Goal: Transaction & Acquisition: Subscribe to service/newsletter

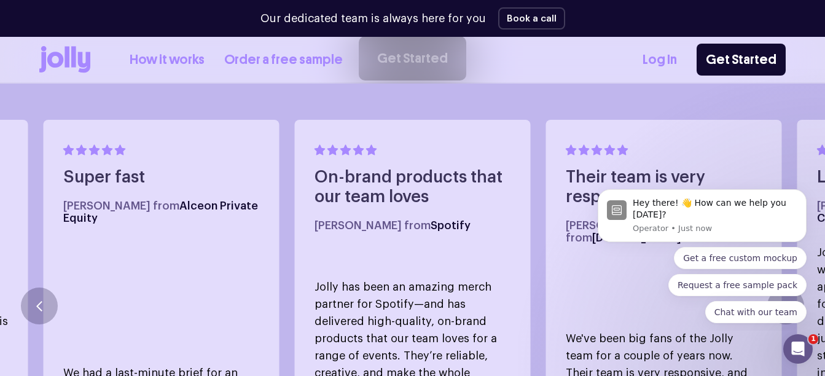
scroll to position [369, 0]
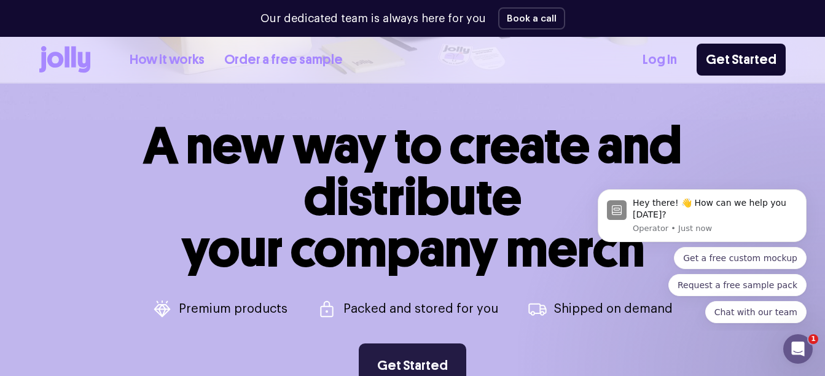
click at [412, 354] on link "Get Started" at bounding box center [413, 365] width 108 height 44
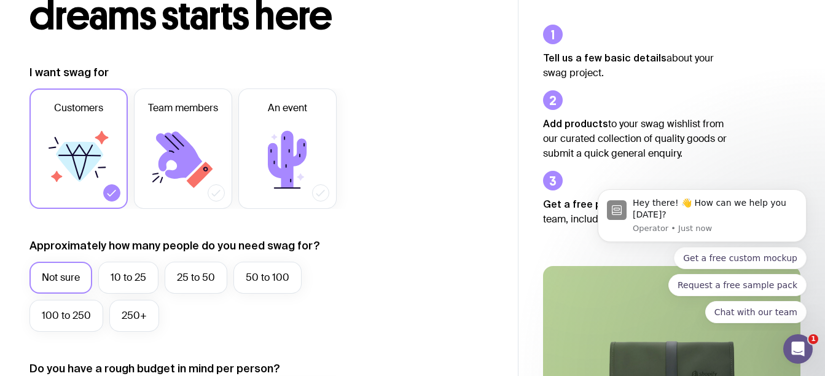
scroll to position [246, 0]
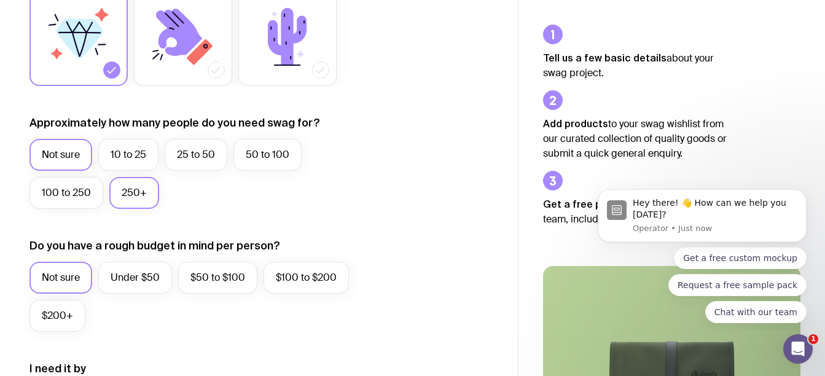
click at [143, 195] on label "250+" at bounding box center [134, 193] width 50 height 32
click at [0, 0] on input "250+" at bounding box center [0, 0] width 0 height 0
click at [147, 287] on label "Under $50" at bounding box center [135, 278] width 74 height 32
click at [0, 0] on input "Under $50" at bounding box center [0, 0] width 0 height 0
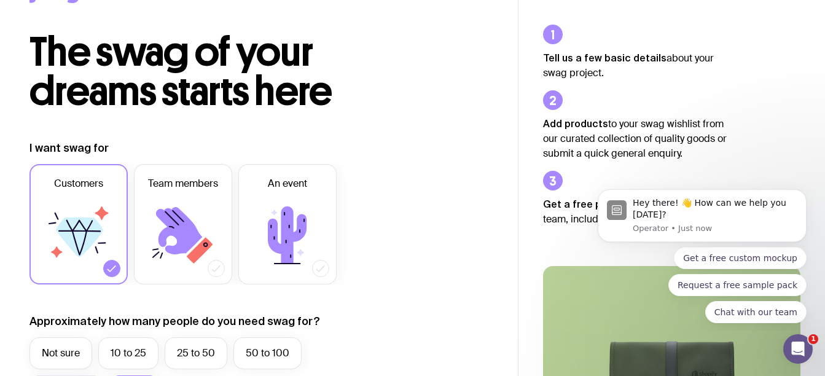
scroll to position [0, 0]
